Goal: Task Accomplishment & Management: Manage account settings

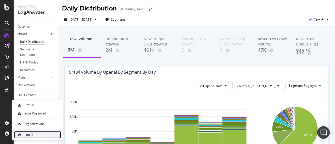
click at [24, 136] on div "Log Out" at bounding box center [37, 135] width 47 height 7
